Goal: Obtain resource: Download file/media

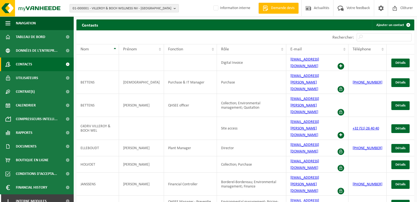
click at [171, 7] on span "01-000001 - VILLEROY & BOCH WELLNESS NV - ROESELARE" at bounding box center [122, 8] width 99 height 8
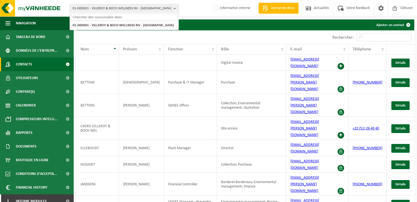
click at [107, 19] on input "text" at bounding box center [124, 17] width 107 height 7
type input "WABTEC"
click at [102, 23] on li "Geen resultaten voor " WABTEC "." at bounding box center [124, 25] width 107 height 7
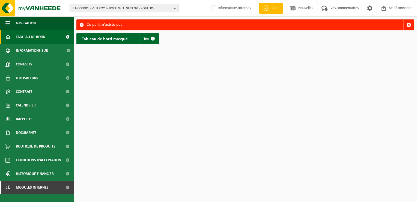
click at [173, 7] on button "01-000001 - VILLEROY & BOCH WELLNESS NV - ROULERS" at bounding box center [124, 8] width 109 height 8
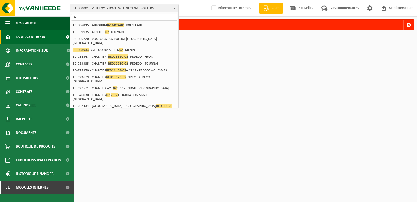
click at [85, 16] on input "02" at bounding box center [124, 17] width 107 height 7
type input "0"
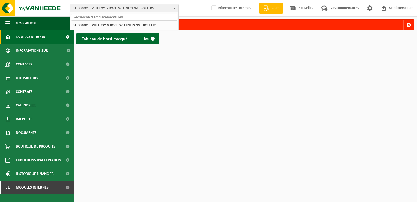
paste input "02-012973"
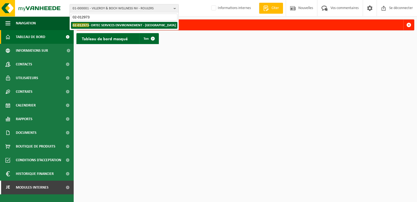
type input "02-012973"
click at [106, 26] on strong "02-012973 - ORTEC SERVICES ENVIRONNEMENT - AMIENS" at bounding box center [124, 25] width 103 height 4
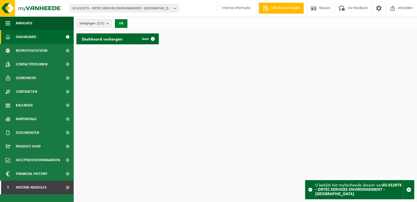
click at [123, 23] on button "OK" at bounding box center [121, 23] width 13 height 9
click at [152, 37] on span at bounding box center [153, 38] width 11 height 11
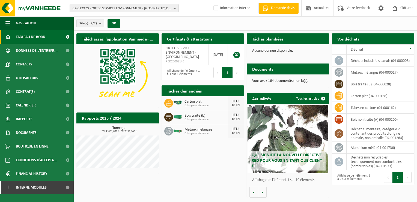
click at [189, 39] on h2 "Certificats & attestations" at bounding box center [190, 38] width 56 height 11
click at [227, 71] on button "1" at bounding box center [227, 72] width 11 height 11
click at [195, 54] on span "ORTEC SERVICES ENVIRONNEMENT - [GEOGRAPHIC_DATA]" at bounding box center [182, 52] width 33 height 13
click at [185, 50] on span "ORTEC SERVICES ENVIRONNEMENT - [GEOGRAPHIC_DATA]" at bounding box center [182, 52] width 33 height 13
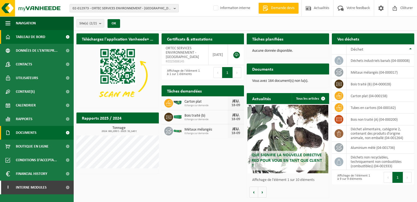
click at [26, 132] on span "Documents" at bounding box center [26, 133] width 21 height 14
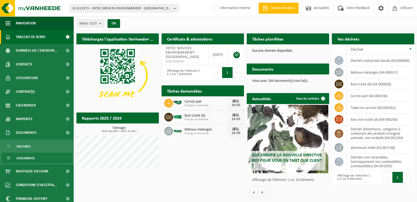
click at [31, 157] on span "Documents" at bounding box center [26, 158] width 18 height 10
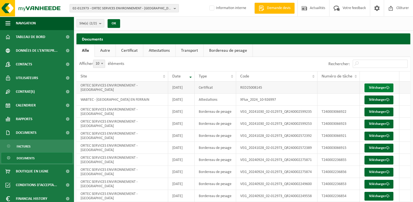
click at [377, 85] on link "Télécharger" at bounding box center [379, 87] width 29 height 9
